Goal: Information Seeking & Learning: Learn about a topic

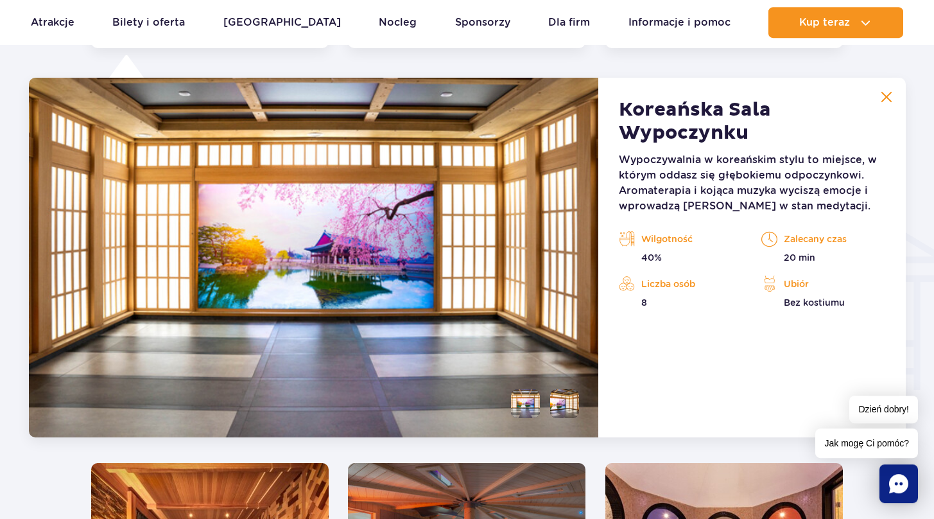
scroll to position [1427, 0]
drag, startPoint x: 790, startPoint y: 304, endPoint x: 856, endPoint y: 315, distance: 67.0
click at [854, 304] on p "Bez kostiumu" at bounding box center [822, 302] width 123 height 13
click at [800, 331] on div "Koreańska Sala Wypoczynku Wypoczywalnia w koreańskim stylu to miejsce, w którym…" at bounding box center [751, 257] width 307 height 359
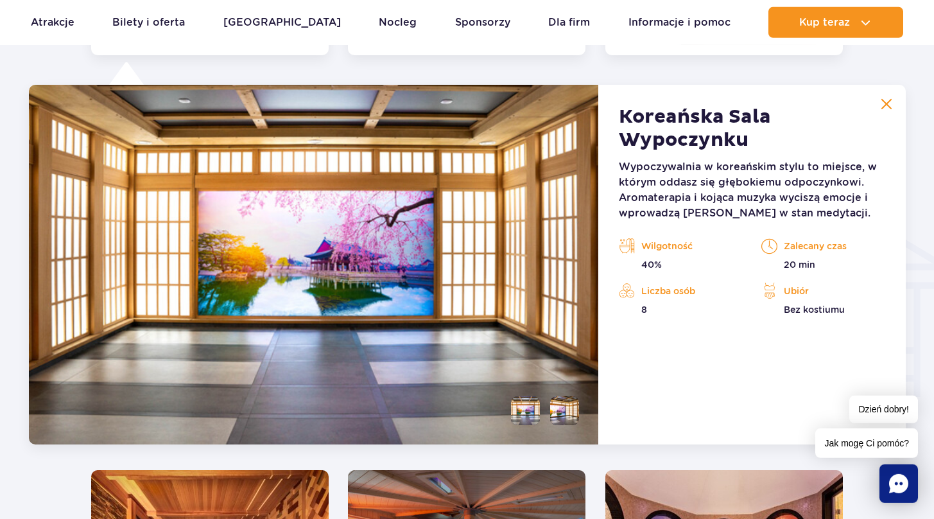
scroll to position [0, 0]
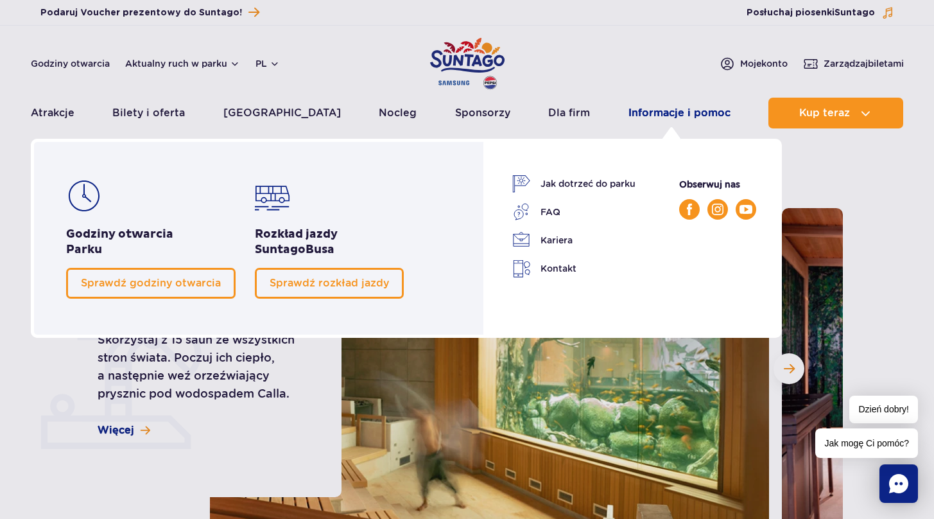
click at [641, 114] on link "Informacje i pomoc" at bounding box center [679, 113] width 102 height 31
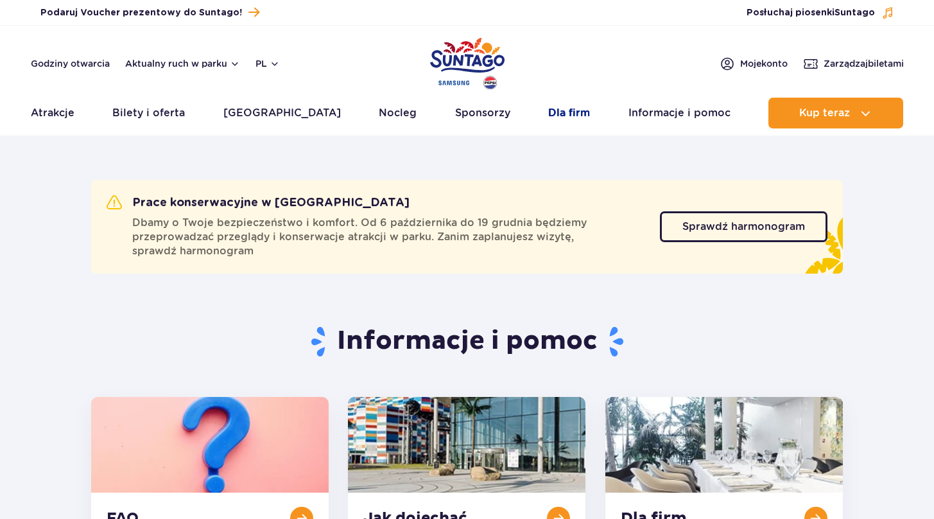
scroll to position [298, 0]
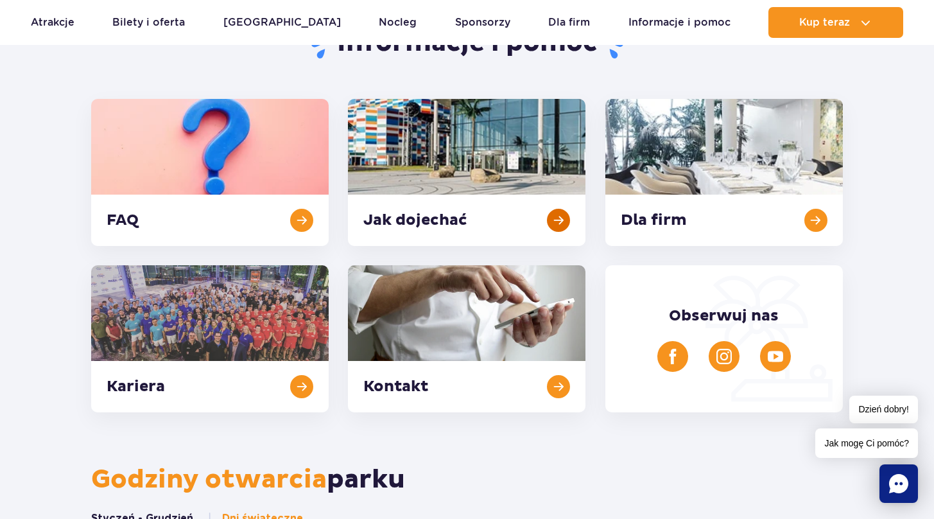
click at [455, 188] on link at bounding box center [466, 172] width 237 height 147
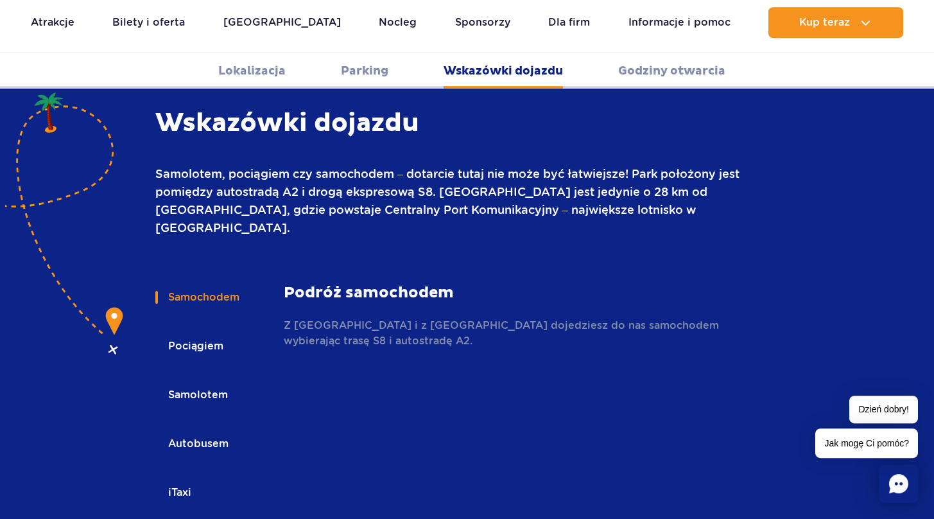
scroll to position [1759, 0]
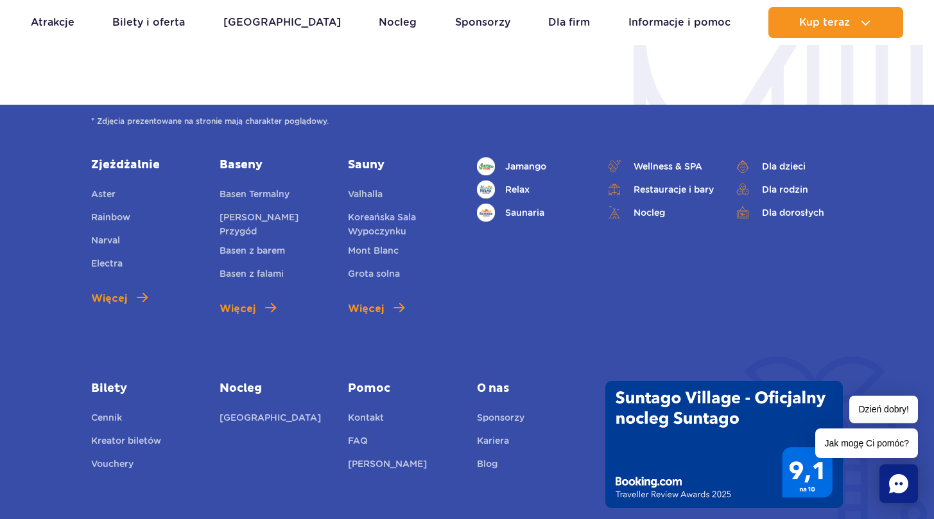
scroll to position [3548, 0]
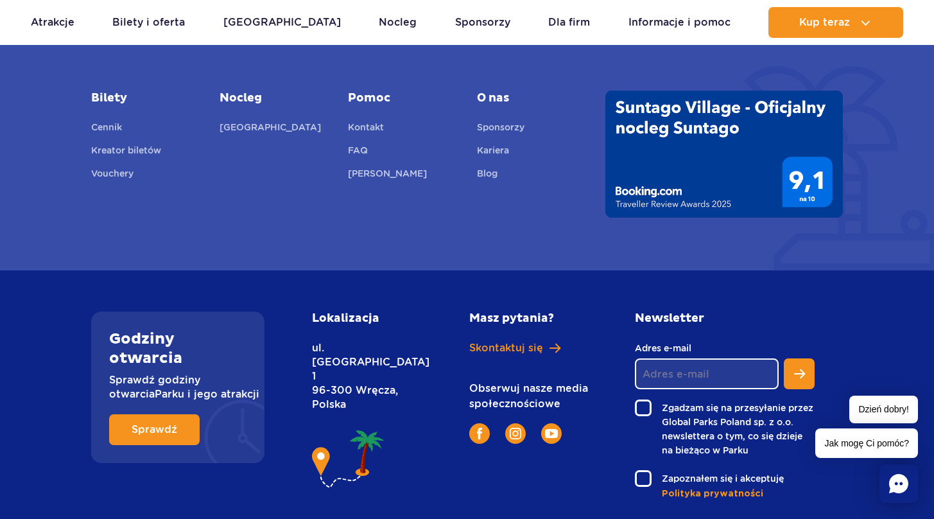
drag, startPoint x: 333, startPoint y: 298, endPoint x: 397, endPoint y: 315, distance: 66.5
click at [397, 341] on p "ul. Nowy Świat 1 96-300 Wręcza, Polska" at bounding box center [361, 376] width 99 height 71
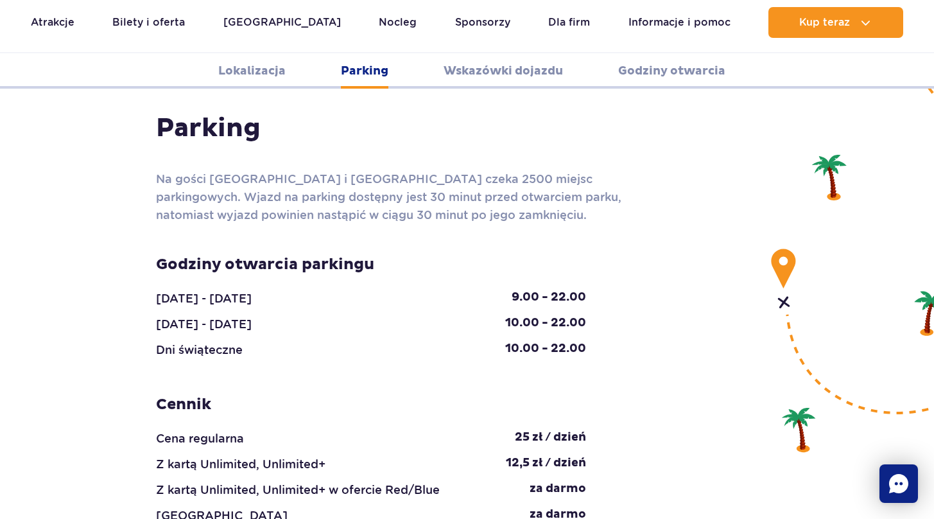
scroll to position [395, 0]
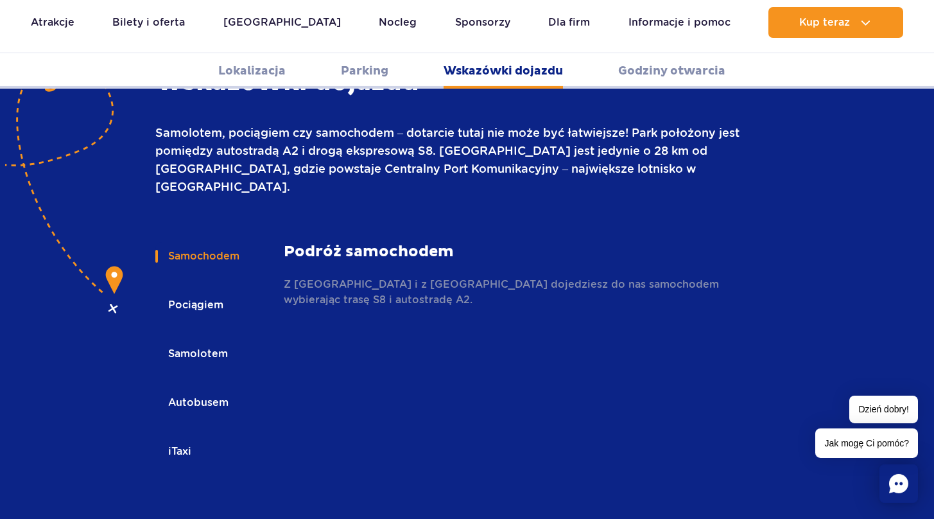
scroll to position [1863, 0]
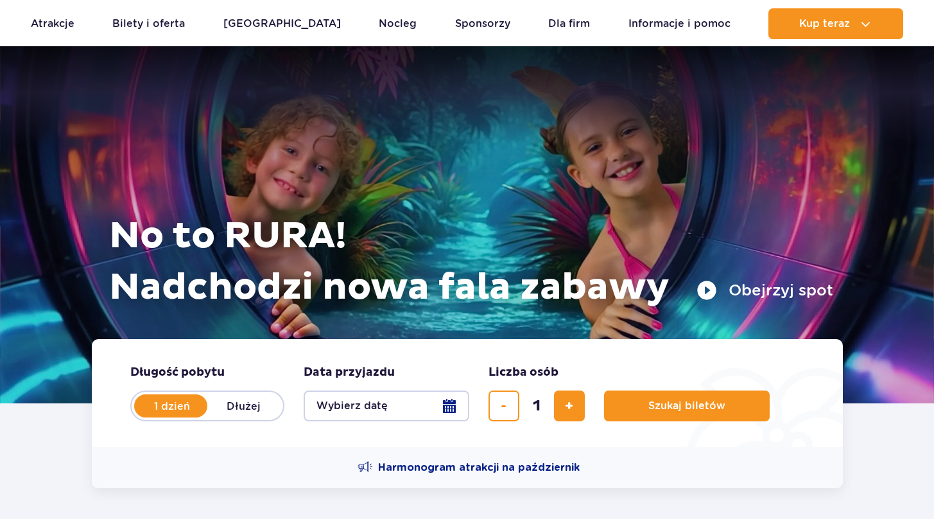
scroll to position [4437, 0]
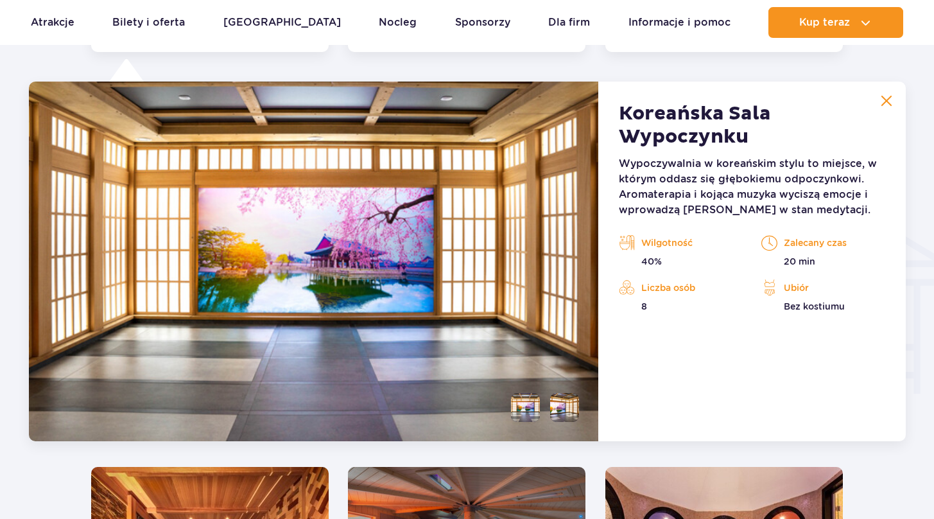
scroll to position [1427, 0]
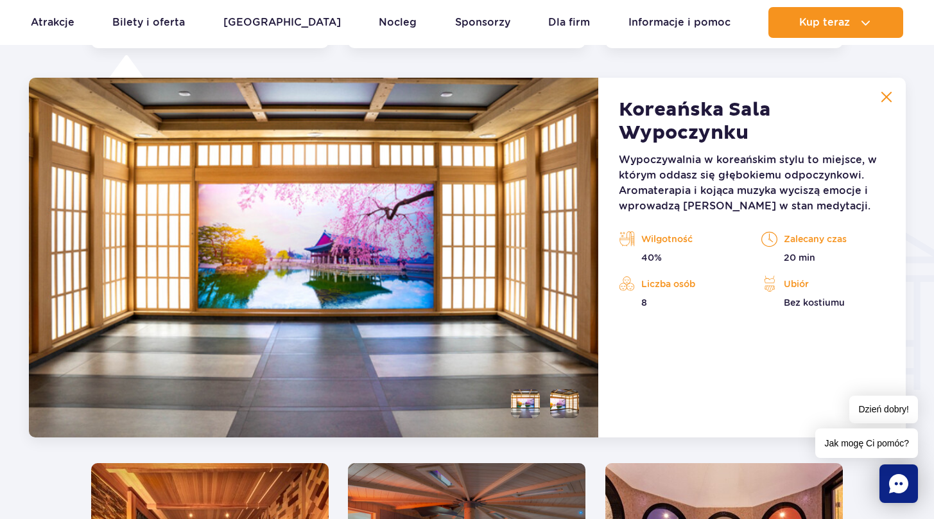
click at [565, 407] on li at bounding box center [564, 403] width 29 height 29
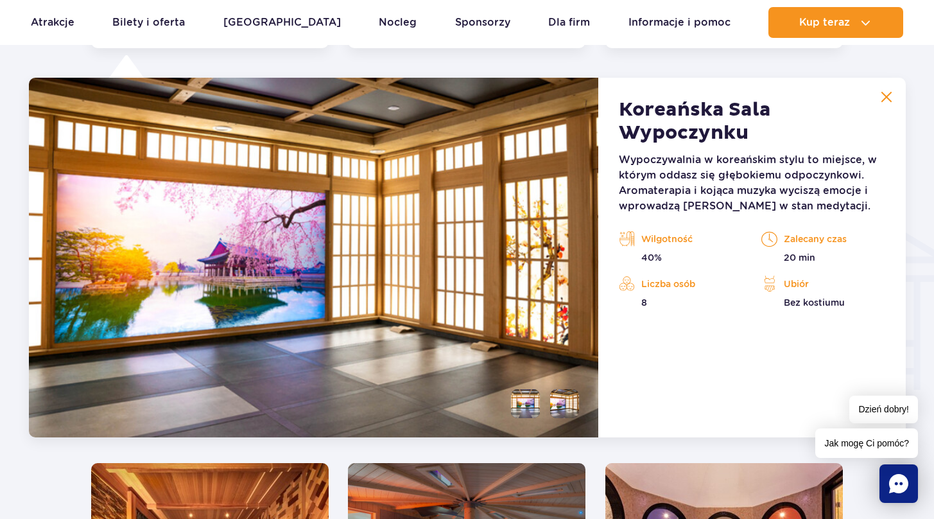
click at [526, 413] on li at bounding box center [525, 403] width 29 height 29
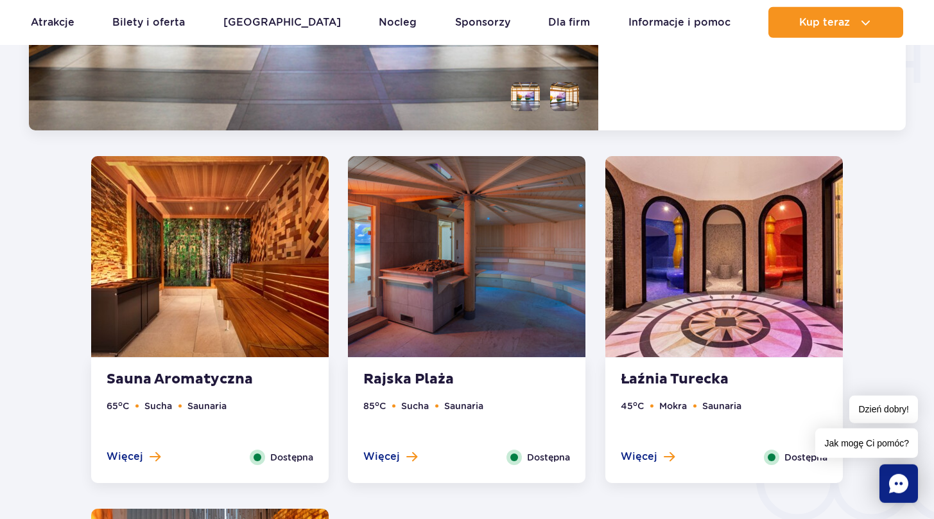
scroll to position [1746, 0]
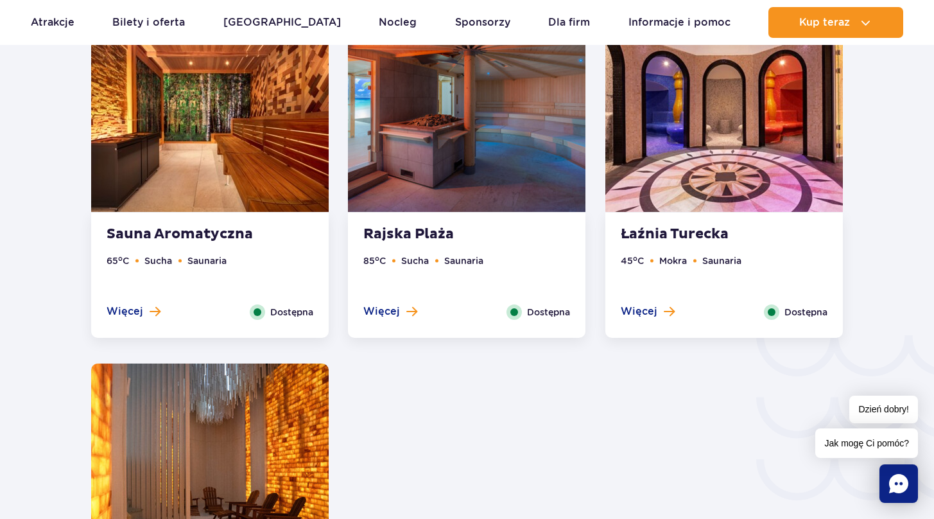
click at [714, 146] on img at bounding box center [723, 111] width 237 height 201
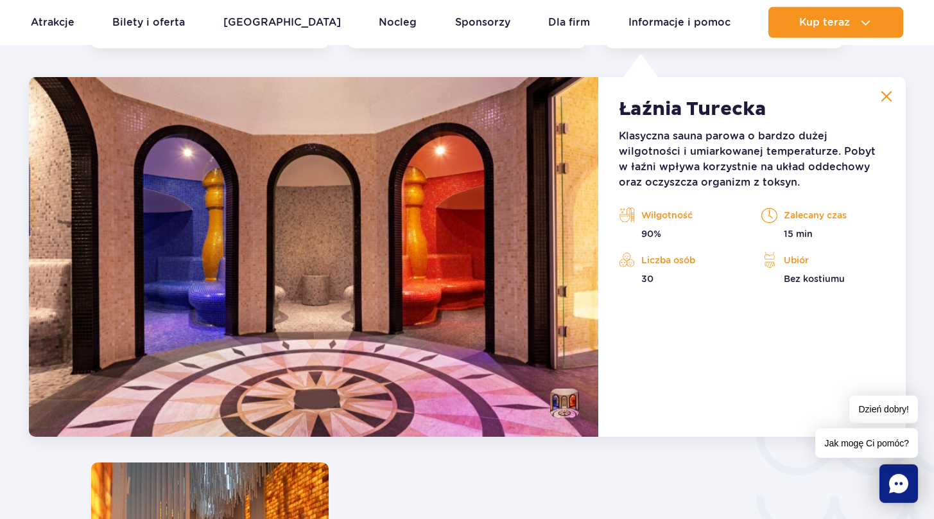
scroll to position [1780, 0]
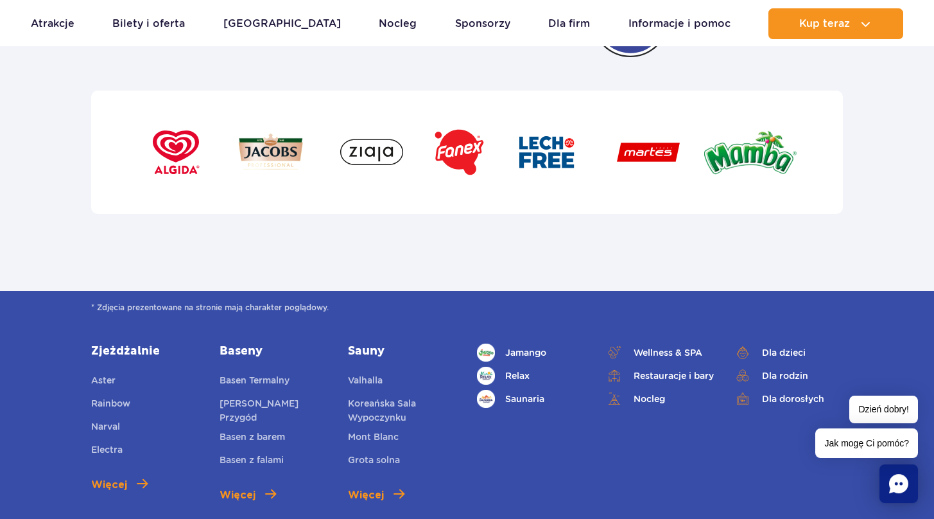
scroll to position [3980, 0]
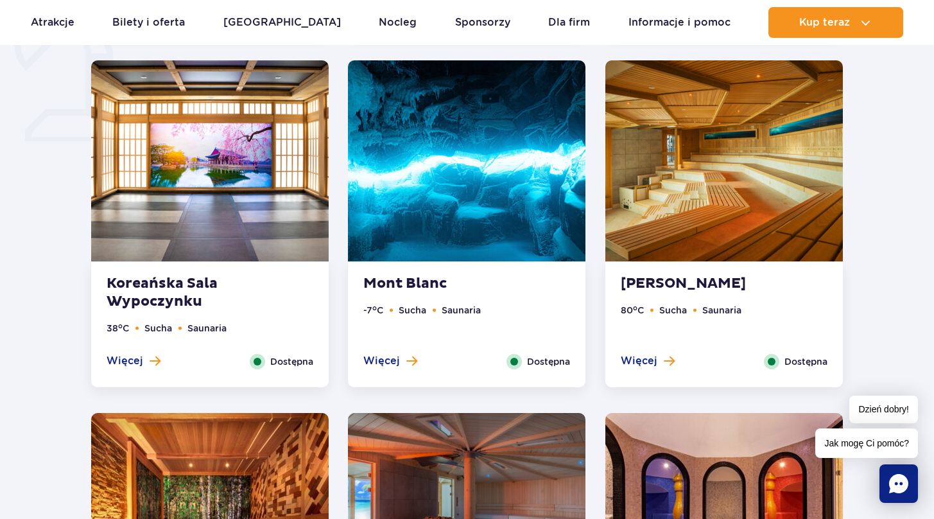
scroll to position [1017, 0]
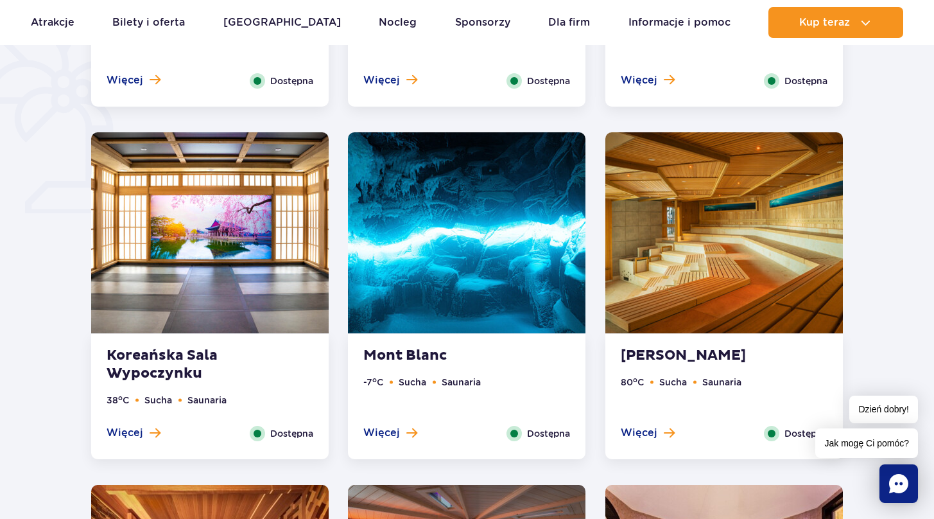
click at [488, 294] on img at bounding box center [466, 232] width 237 height 201
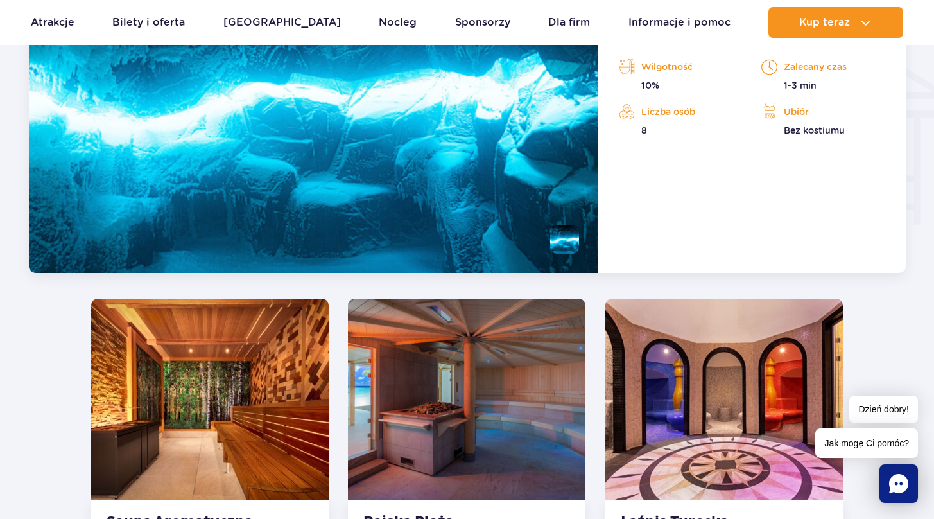
scroll to position [1191, 0]
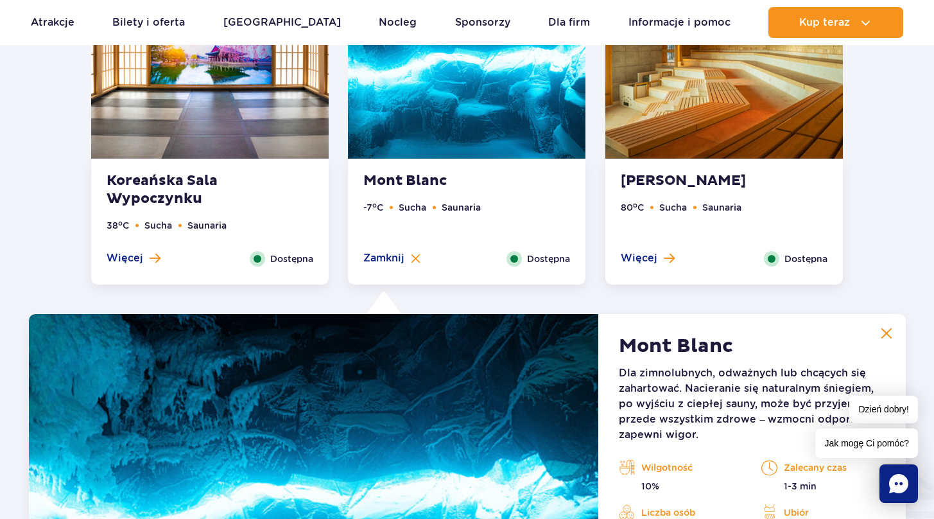
click at [888, 337] on img at bounding box center [887, 333] width 12 height 12
